Goal: Check status

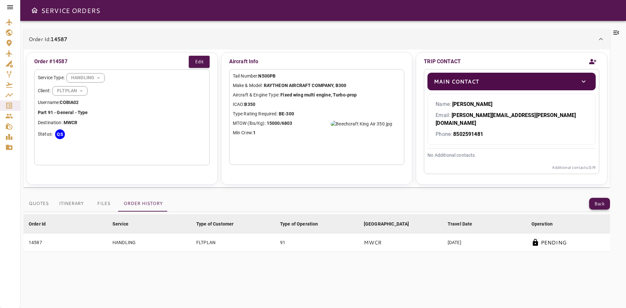
click at [596, 198] on button "Back" at bounding box center [600, 204] width 21 height 12
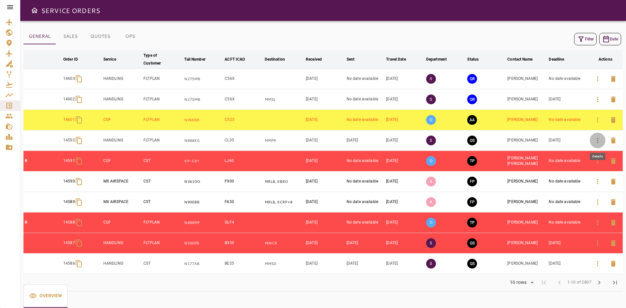
click at [597, 139] on icon "button" at bounding box center [598, 141] width 8 height 8
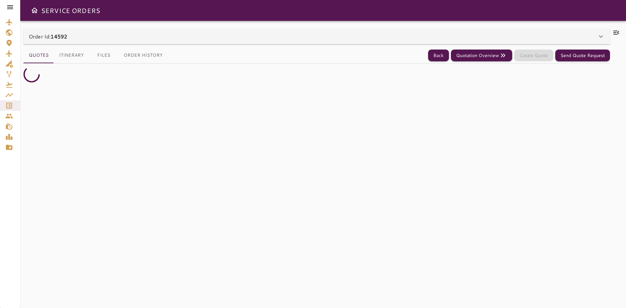
click at [192, 30] on div "Order Id: 14592" at bounding box center [316, 37] width 587 height 16
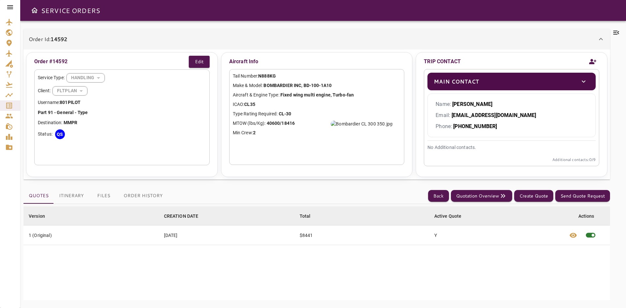
click at [137, 196] on button "Order History" at bounding box center [143, 196] width 50 height 16
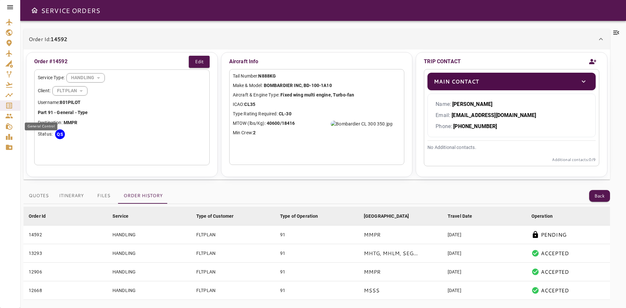
click at [11, 126] on icon "General Control" at bounding box center [9, 126] width 7 height 7
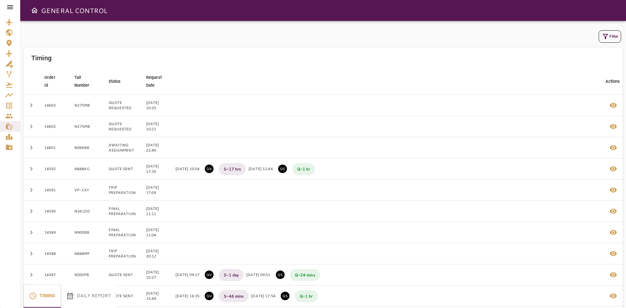
click at [92, 298] on button "Daily Report" at bounding box center [88, 296] width 55 height 23
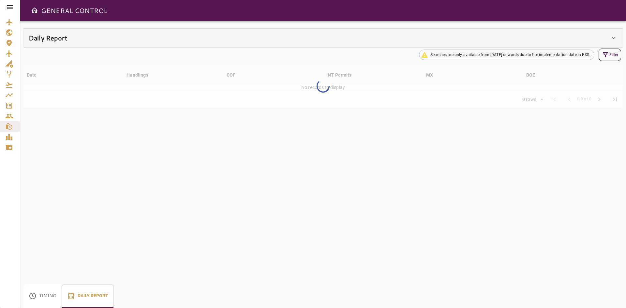
type input "**"
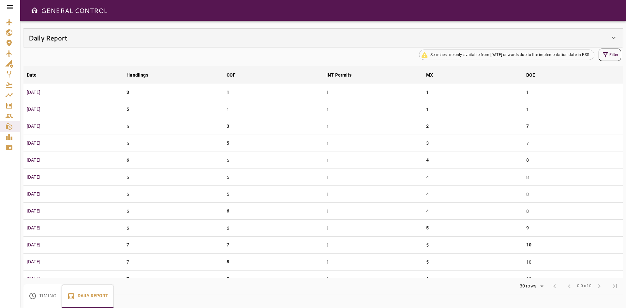
click at [139, 36] on div "Daily Report" at bounding box center [319, 38] width 581 height 10
